Goal: Find specific page/section: Find specific page/section

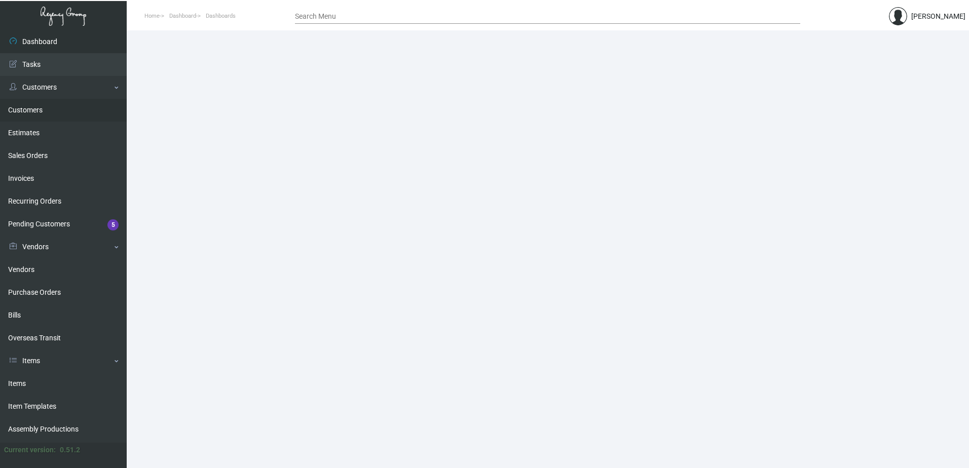
drag, startPoint x: 28, startPoint y: 113, endPoint x: 55, endPoint y: 112, distance: 26.4
click at [28, 113] on link "Customers" at bounding box center [63, 110] width 127 height 23
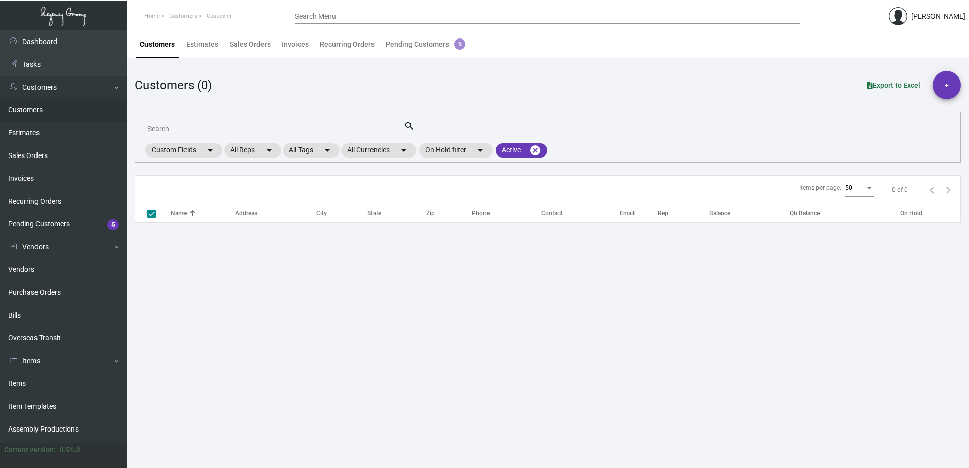
checkbox input "false"
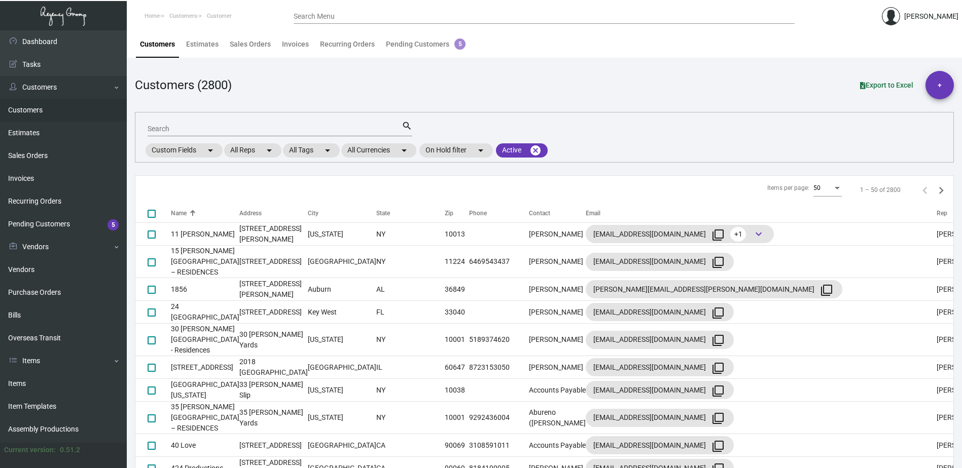
click at [184, 129] on input "Search" at bounding box center [274, 129] width 254 height 8
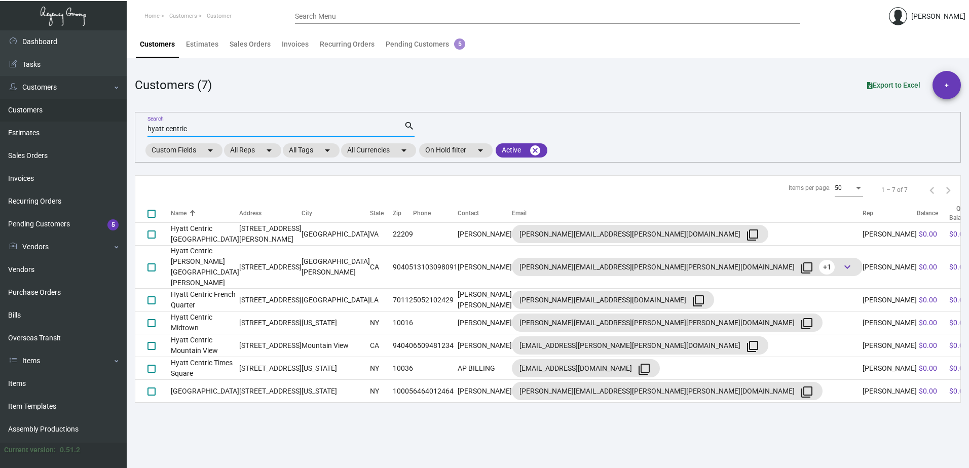
type input "hyatt centric"
